Goal: Browse casually

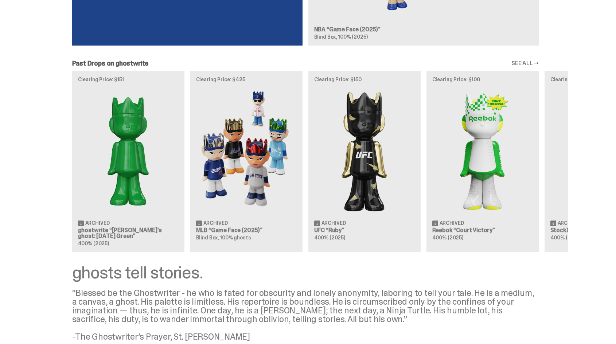
scroll to position [778, 0]
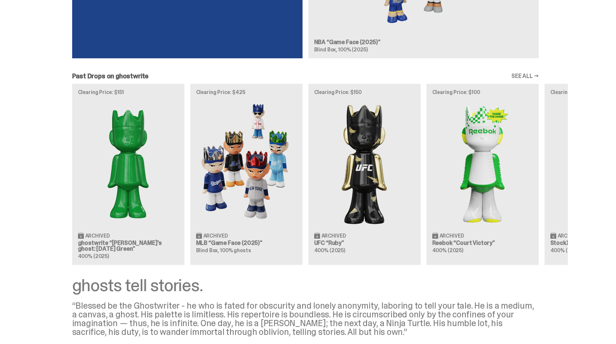
click at [235, 190] on div "Clearing Price: $151 Archived ghostwrite “[PERSON_NAME]'s ghost: [DATE] Green” …" at bounding box center [305, 174] width 524 height 181
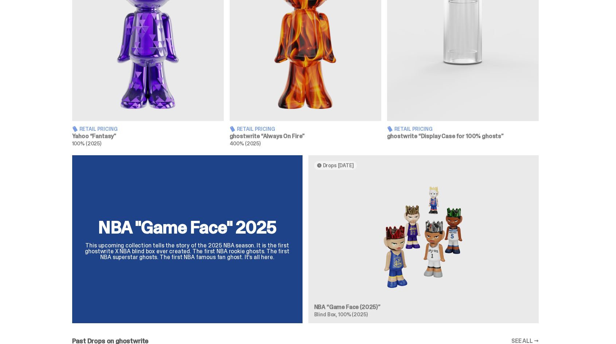
scroll to position [341, 0]
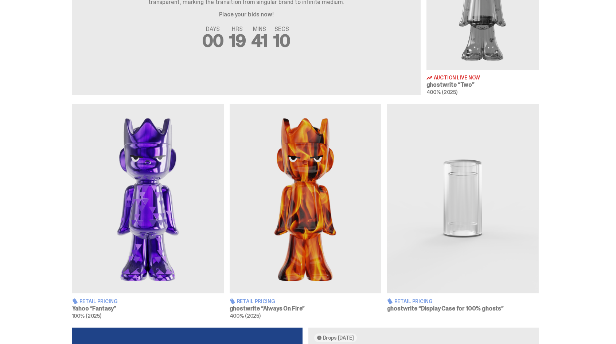
click at [208, 211] on img at bounding box center [148, 198] width 152 height 189
